Goal: Find specific page/section: Find specific page/section

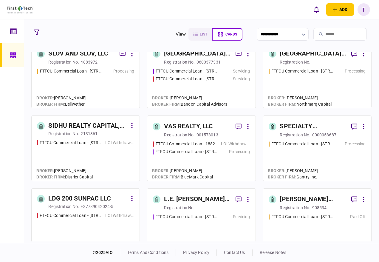
scroll to position [231, 0]
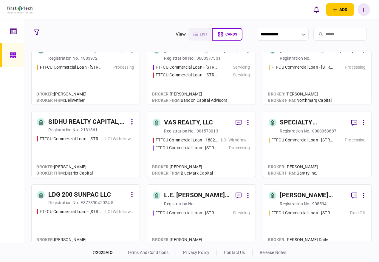
click at [293, 121] on div "SPECIALTY PROPERTIES LLC" at bounding box center [313, 123] width 66 height 10
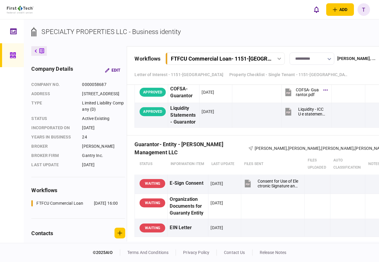
scroll to position [2515, 0]
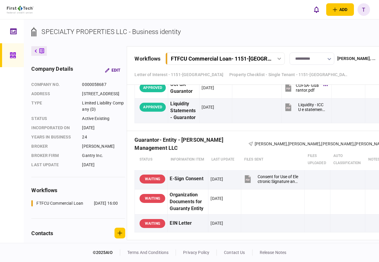
click at [184, 141] on div "Guarantor- Entity - [PERSON_NAME] Management LLC" at bounding box center [190, 144] width 113 height 6
drag, startPoint x: 182, startPoint y: 138, endPoint x: 250, endPoint y: 135, distance: 68.3
click at [248, 141] on div "Guarantor- Entity - [PERSON_NAME] Management LLC" at bounding box center [190, 144] width 113 height 6
copy div "[PERSON_NAME] Management LLC"
